Goal: Task Accomplishment & Management: Use online tool/utility

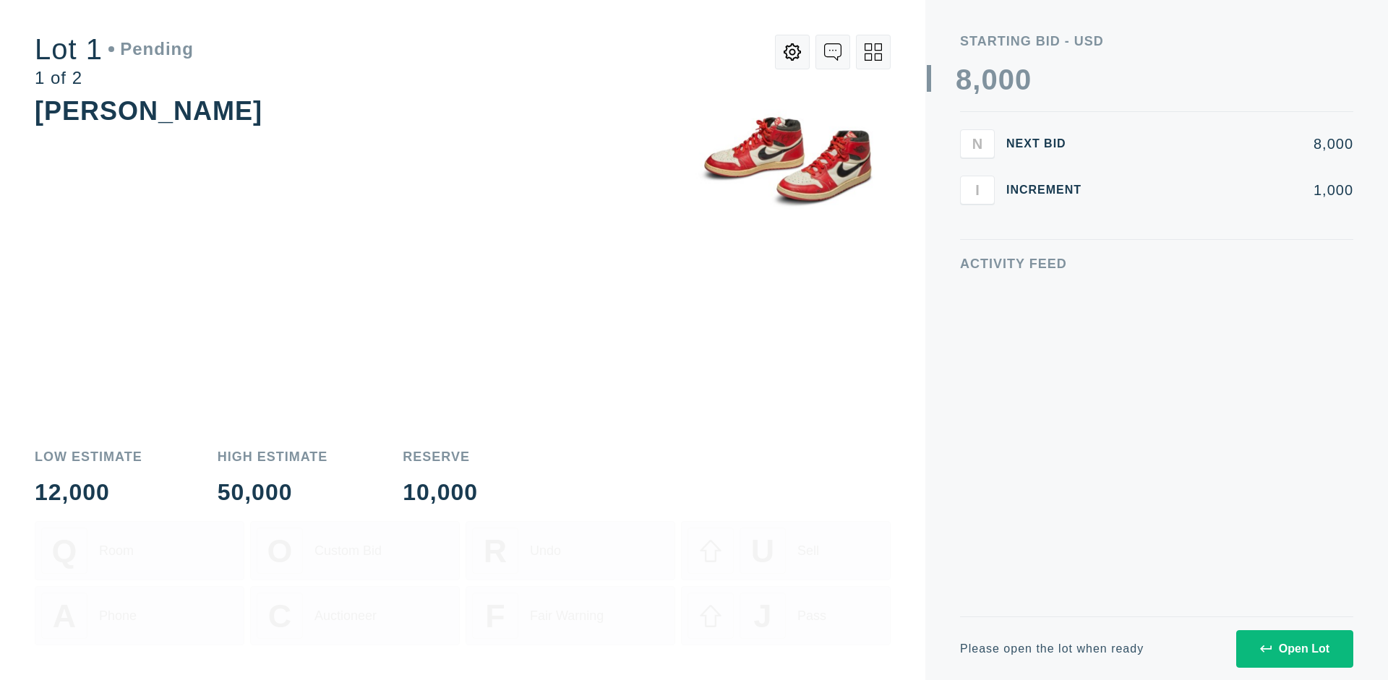
click at [1294, 648] on div "Open Lot" at bounding box center [1294, 649] width 69 height 13
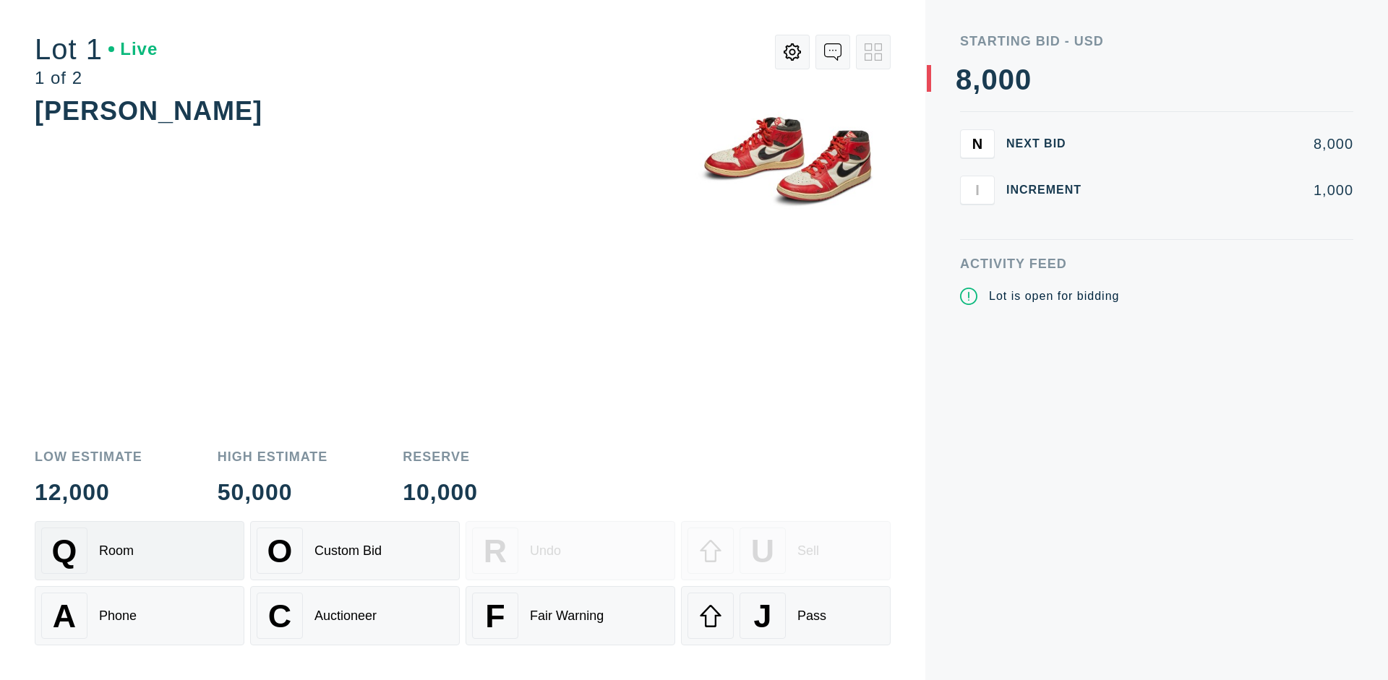
click at [139, 551] on div "Q Room" at bounding box center [139, 551] width 197 height 46
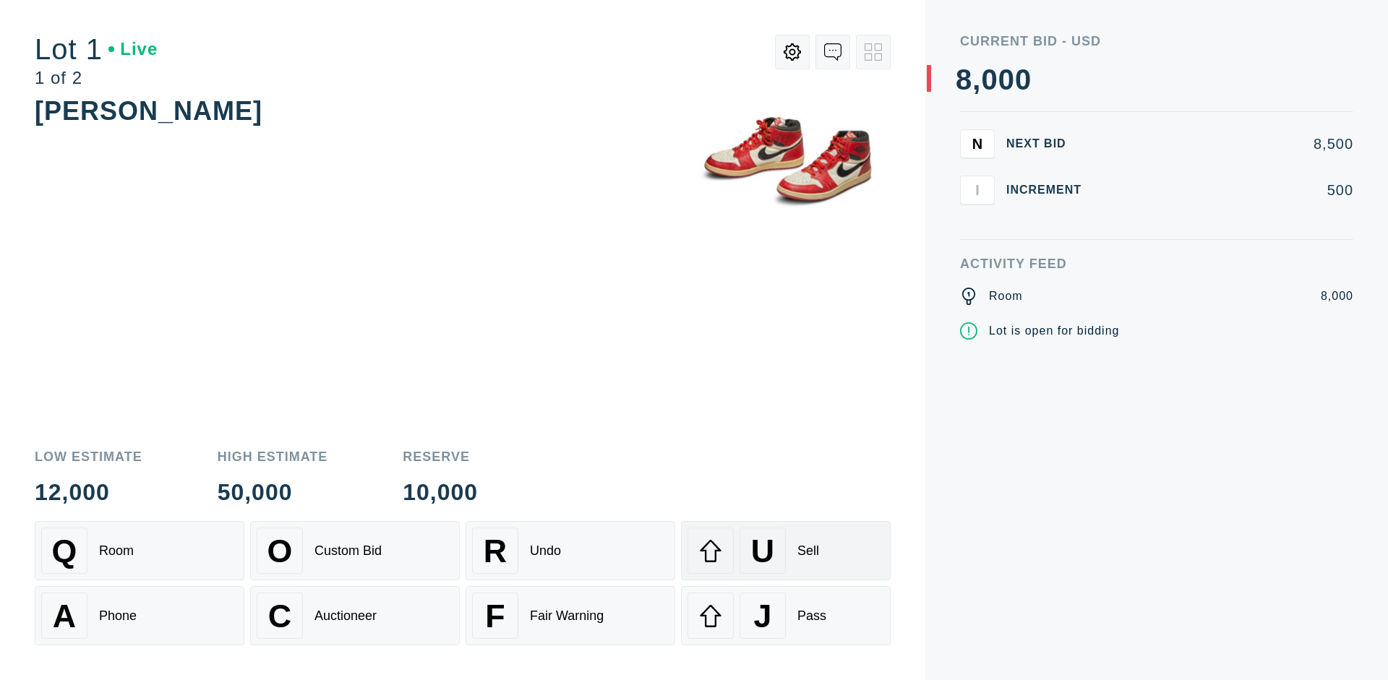
click at [786, 551] on div "U Sell" at bounding box center [785, 551] width 197 height 46
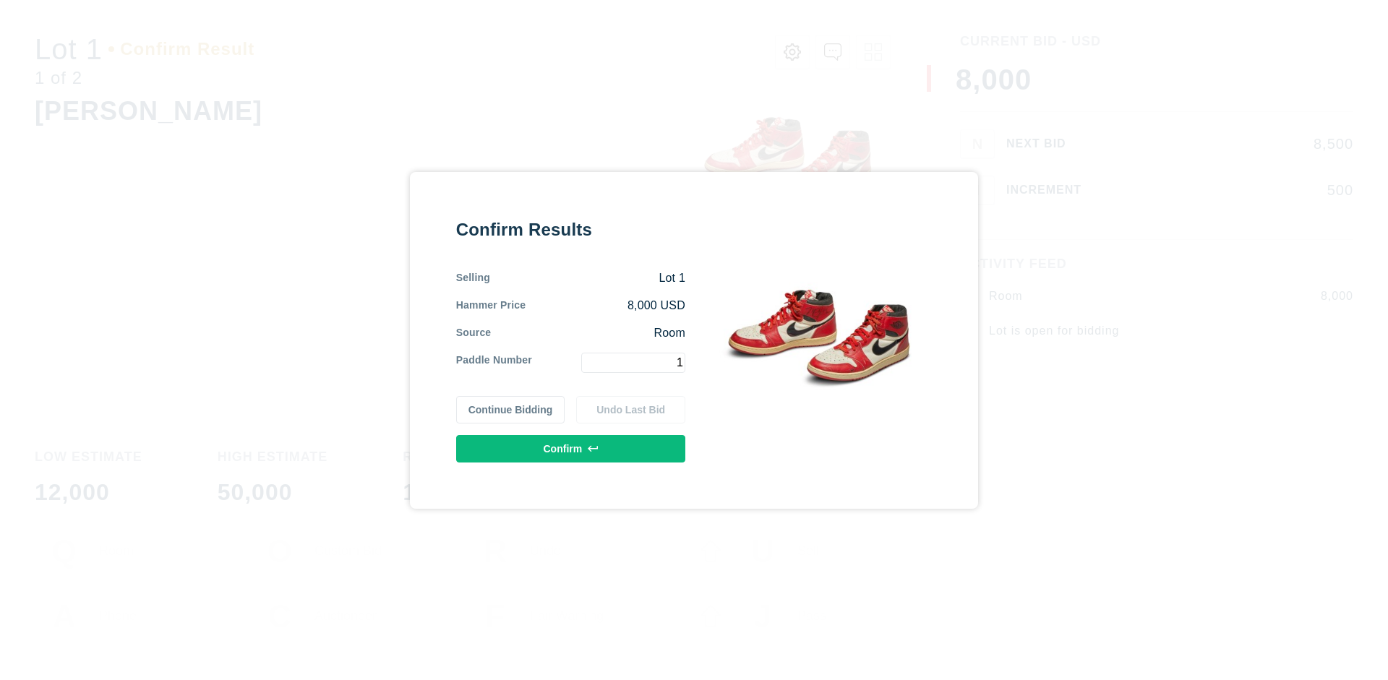
type input "1"
click at [571, 448] on button "Confirm" at bounding box center [570, 448] width 229 height 27
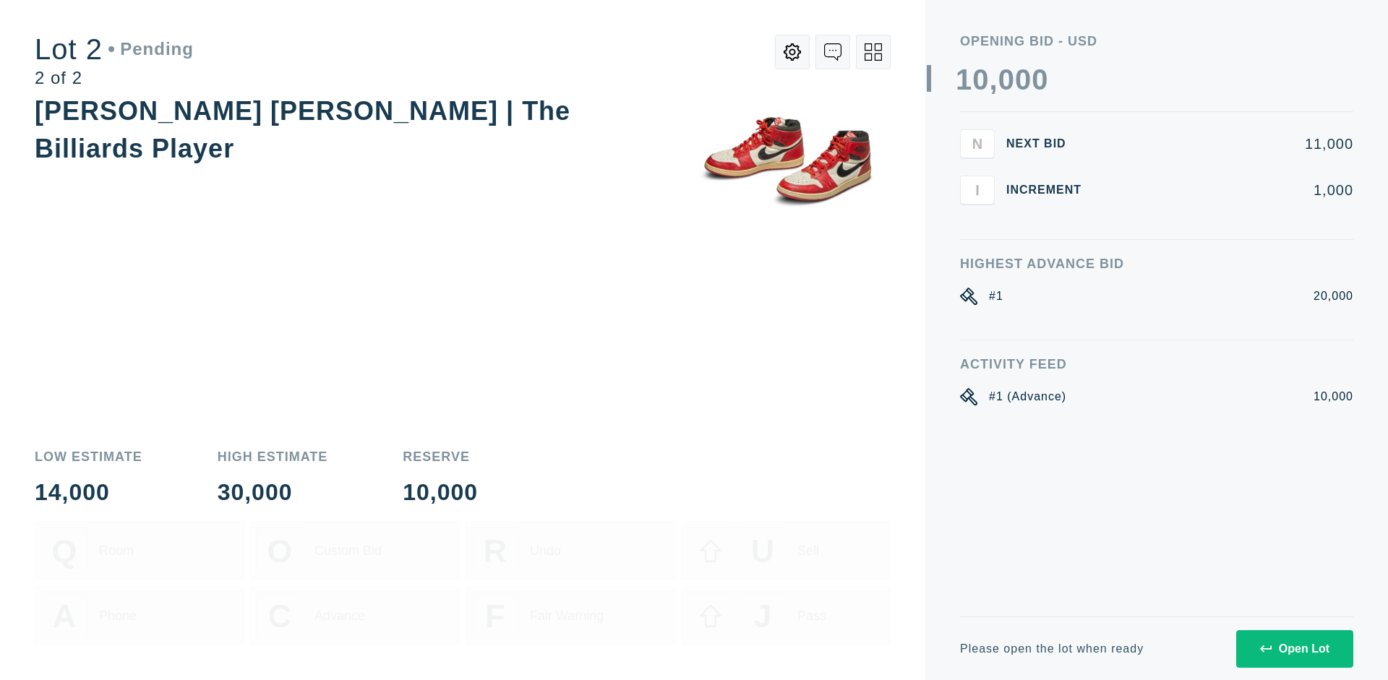
click at [1294, 648] on div "Open Lot" at bounding box center [1294, 649] width 69 height 13
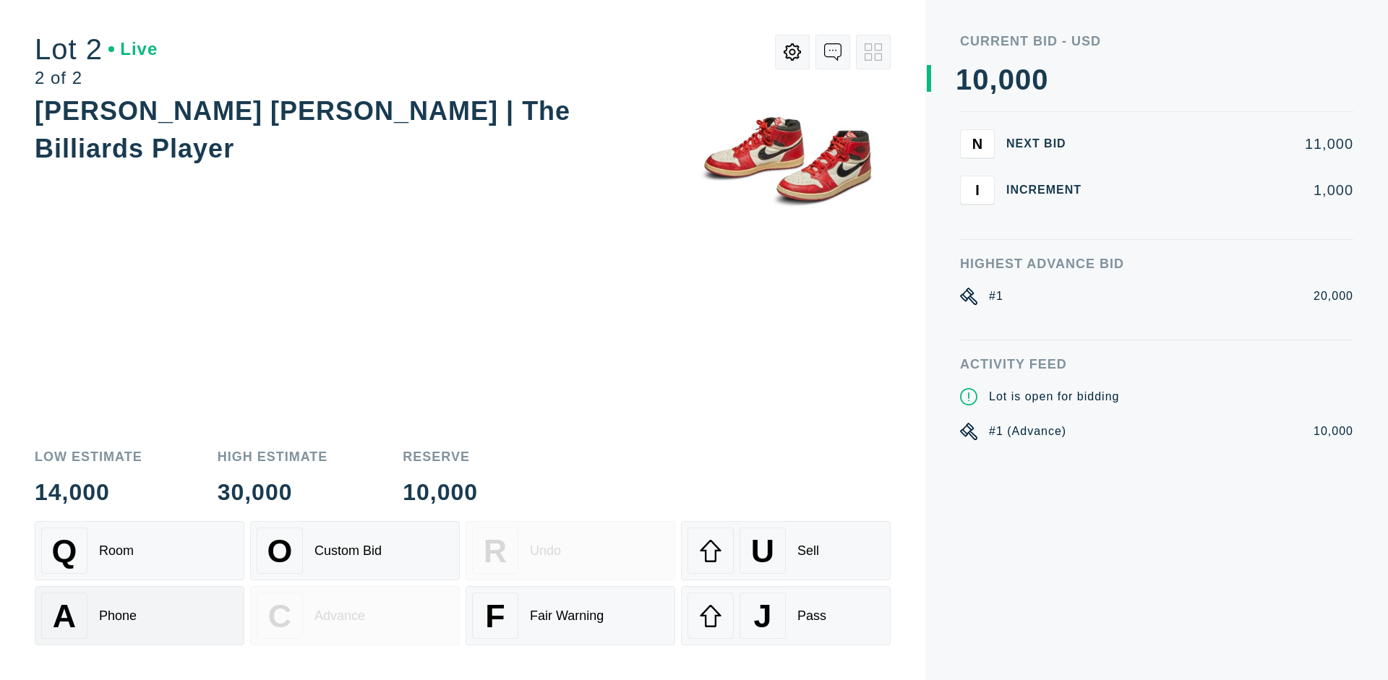
click at [139, 616] on div "A Phone" at bounding box center [139, 616] width 197 height 46
